Goal: Information Seeking & Learning: Learn about a topic

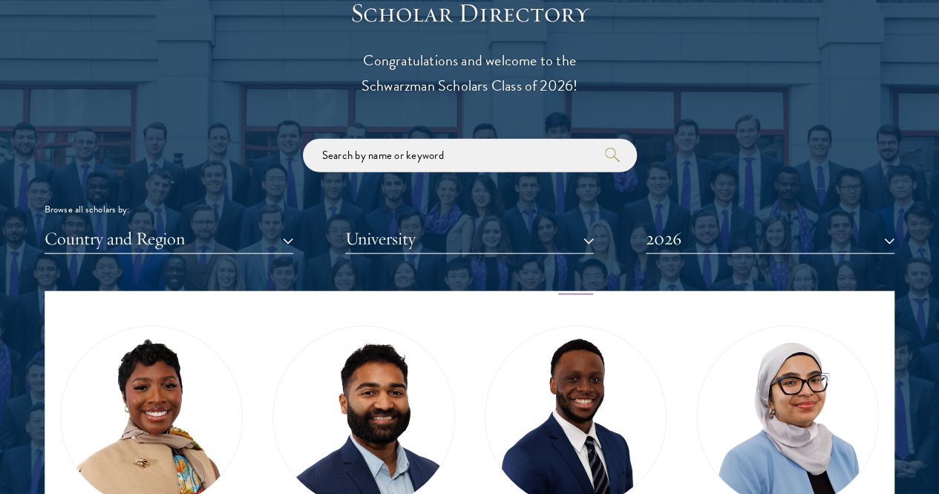
scroll to position [975, 0]
click at [693, 223] on button "2026" at bounding box center [770, 238] width 249 height 30
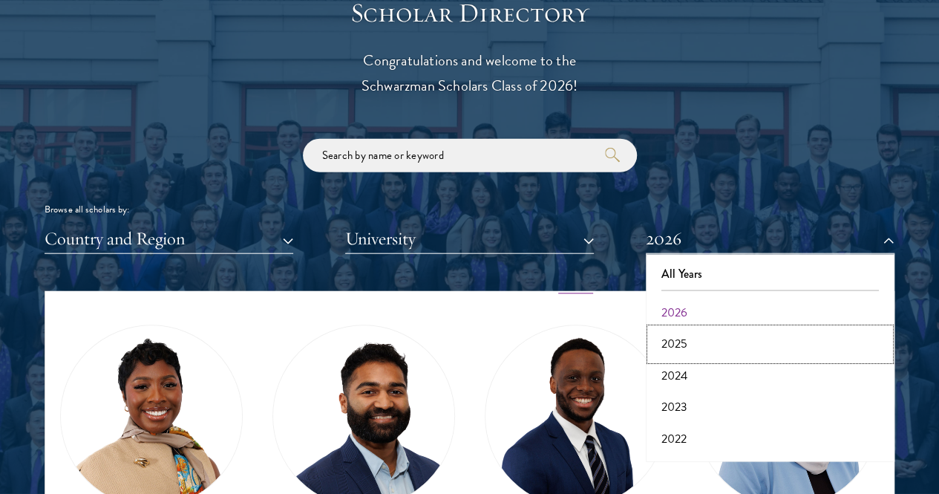
click at [688, 328] on button "2025" at bounding box center [770, 343] width 240 height 31
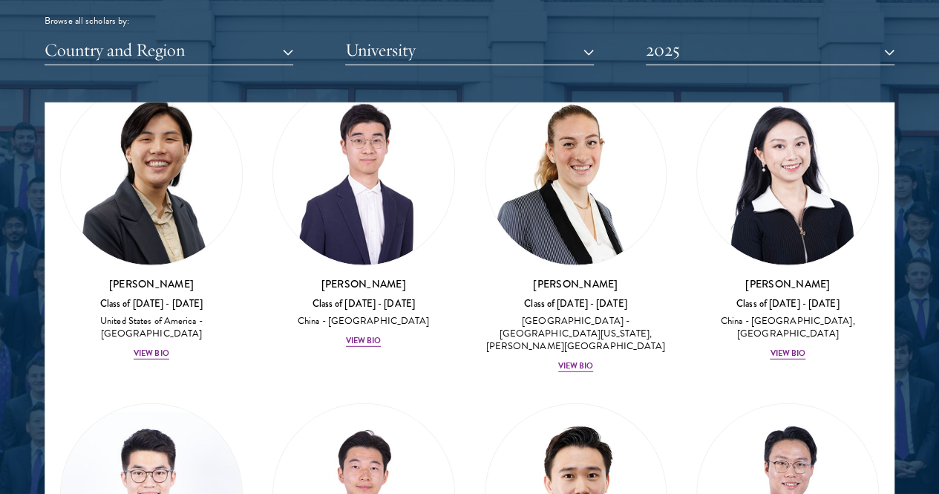
scroll to position [4847, 0]
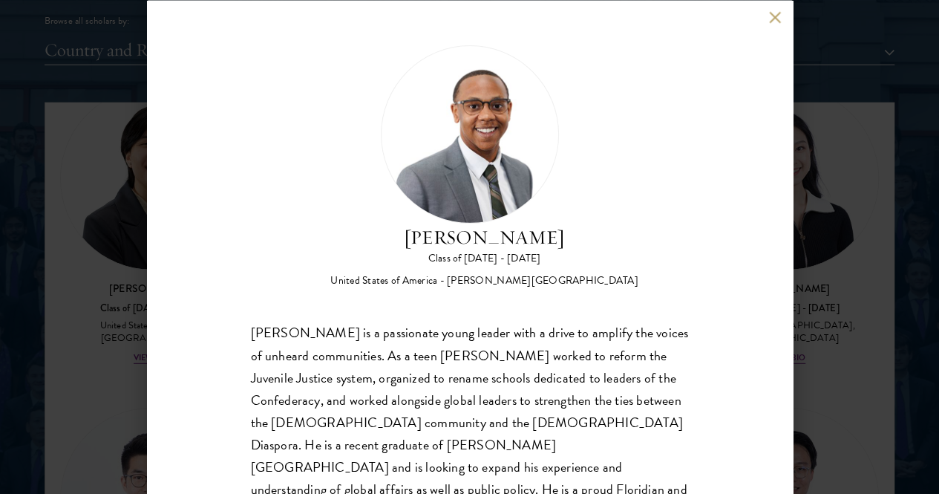
scroll to position [27, 0]
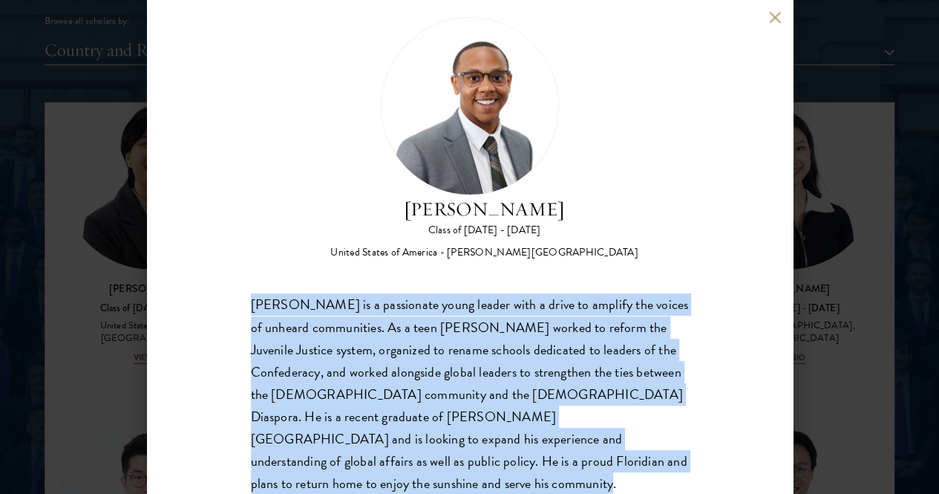
drag, startPoint x: 251, startPoint y: 234, endPoint x: 572, endPoint y: 450, distance: 386.6
click at [572, 450] on div "[PERSON_NAME] Class of [DATE] - [DATE] [GEOGRAPHIC_DATA] - [PERSON_NAME][GEOGRA…" at bounding box center [470, 247] width 646 height 494
copy div "[PERSON_NAME] is a passionate young leader with a drive to amplify the voices o…"
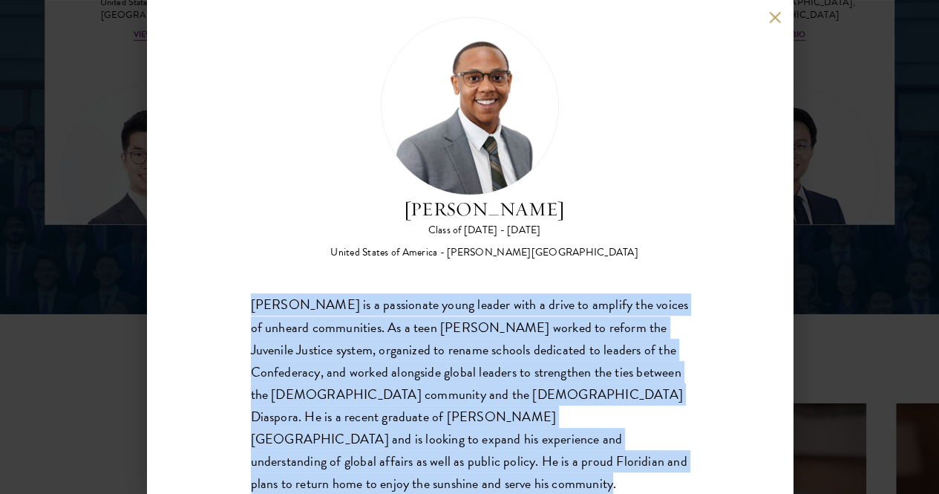
scroll to position [2158, 0]
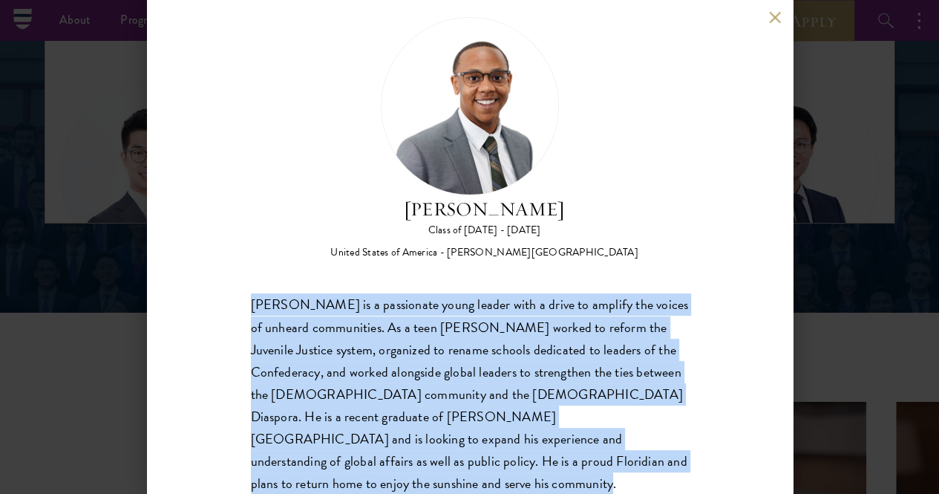
click at [595, 411] on div "[PERSON_NAME] is a passionate young leader with a drive to amplify the voices o…" at bounding box center [470, 405] width 438 height 223
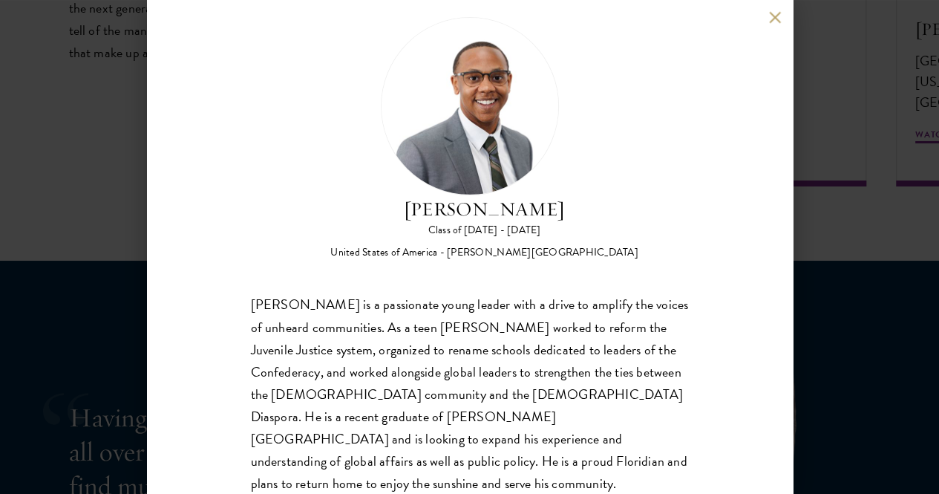
scroll to position [2752, 0]
click at [778, 19] on button at bounding box center [775, 17] width 13 height 13
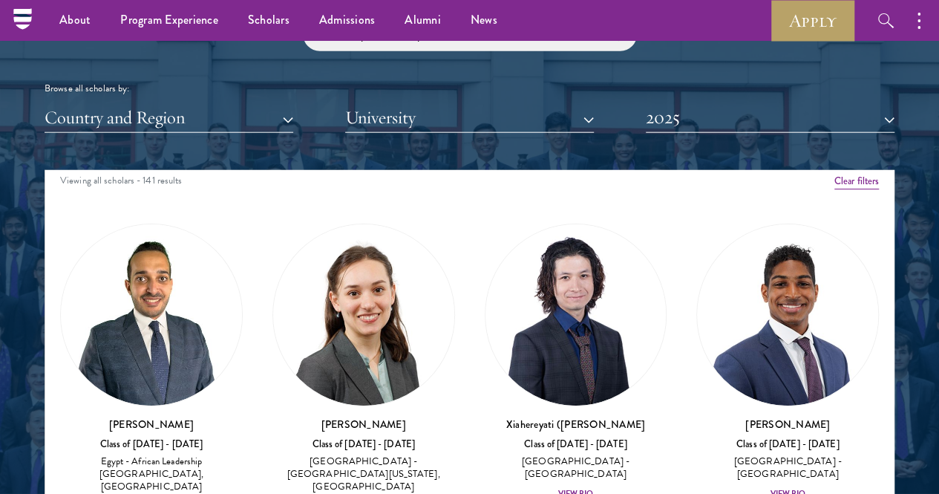
scroll to position [8, 0]
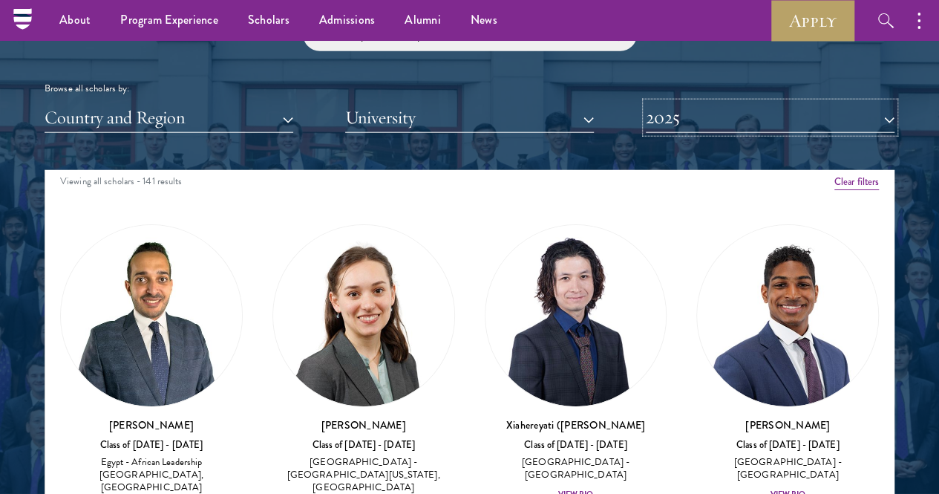
click at [744, 102] on button "2025" at bounding box center [770, 117] width 249 height 30
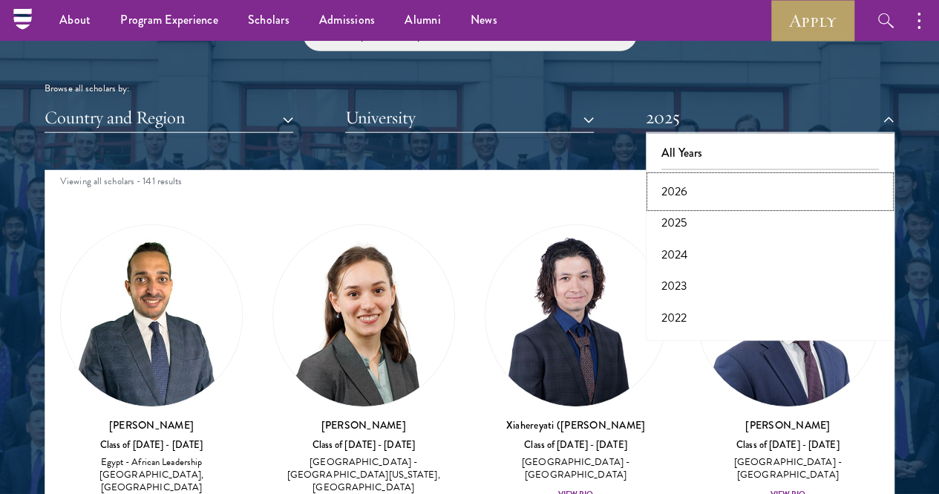
click at [704, 176] on button "2026" at bounding box center [770, 191] width 240 height 31
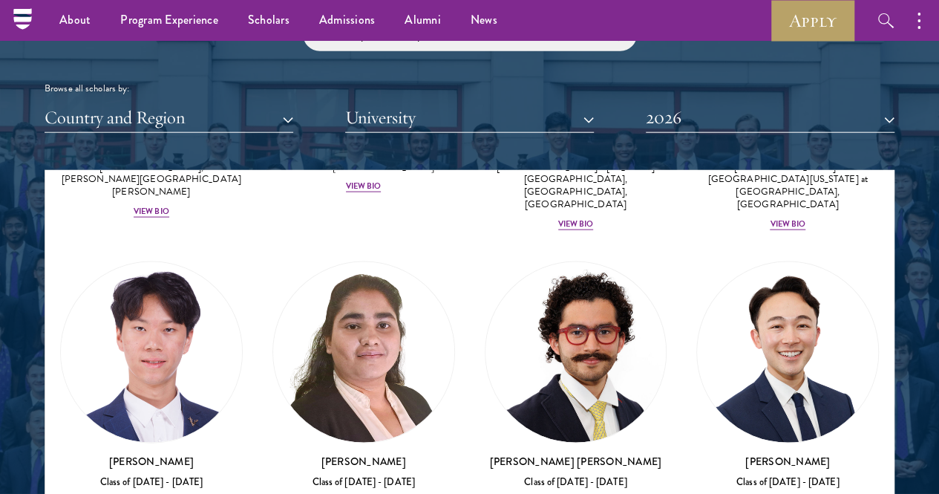
scroll to position [4450, 0]
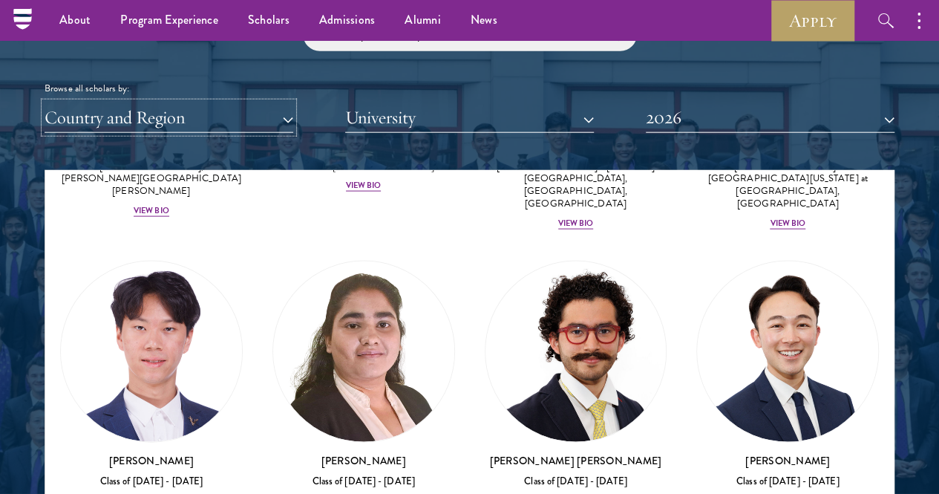
click at [293, 102] on button "Country and Region" at bounding box center [169, 117] width 249 height 30
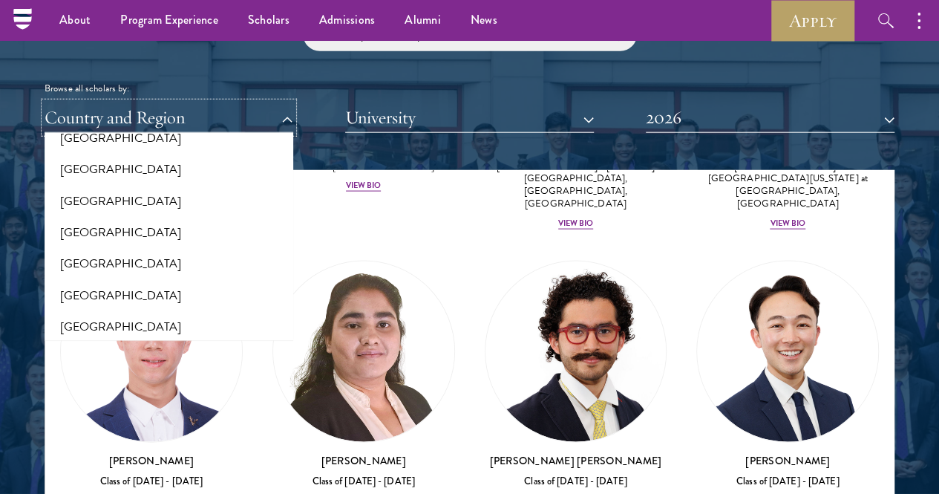
scroll to position [430, 0]
click at [197, 218] on button "[GEOGRAPHIC_DATA]" at bounding box center [169, 233] width 240 height 31
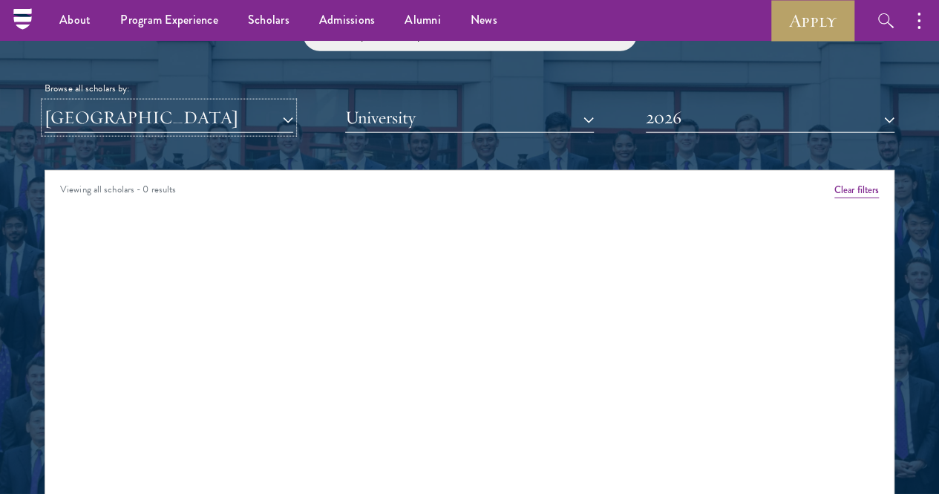
click at [293, 102] on button "[GEOGRAPHIC_DATA]" at bounding box center [169, 117] width 249 height 30
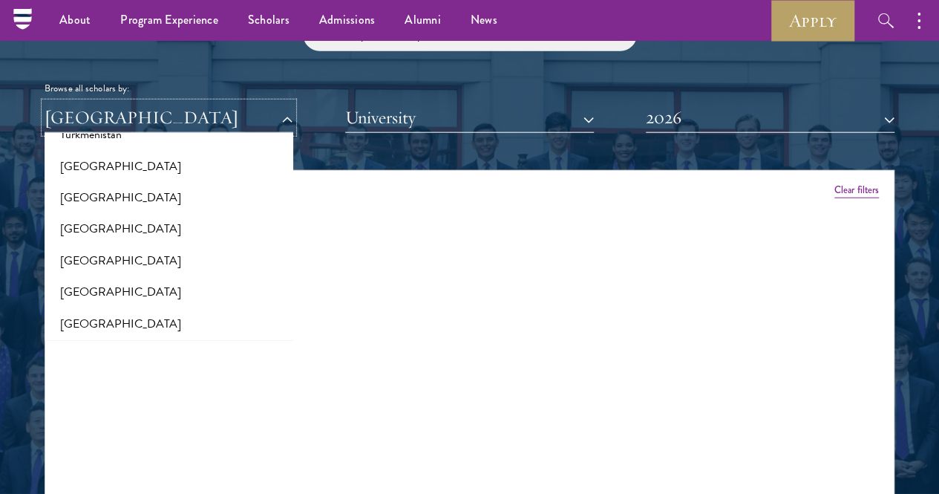
scroll to position [3025, 0]
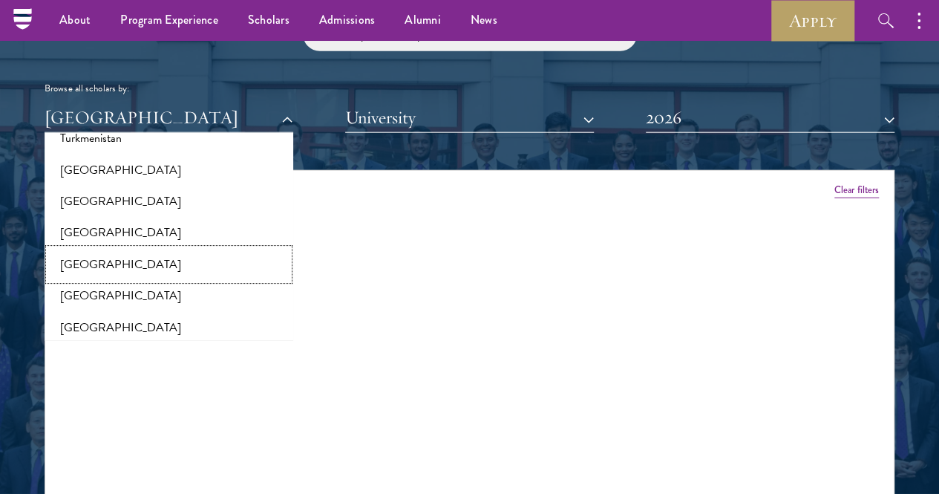
click at [169, 249] on button "[GEOGRAPHIC_DATA]" at bounding box center [169, 264] width 240 height 31
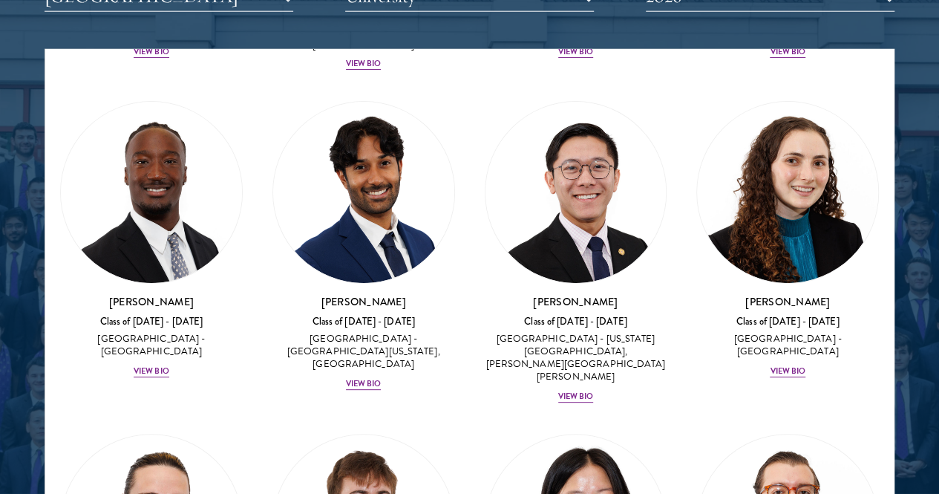
scroll to position [1886, 0]
